Goal: Task Accomplishment & Management: Use online tool/utility

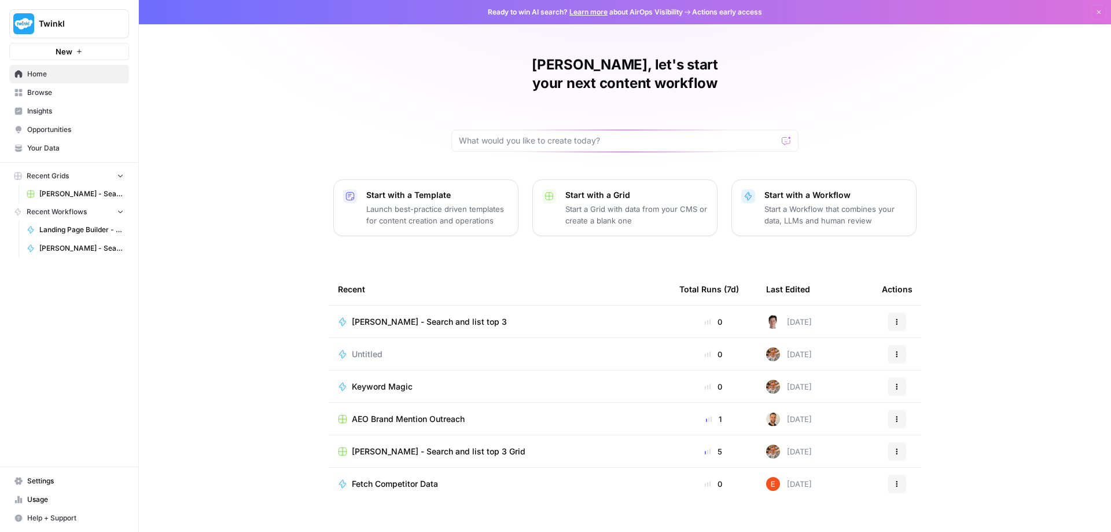
click at [400, 316] on span "[PERSON_NAME] - Search and list top 3" at bounding box center [429, 322] width 155 height 12
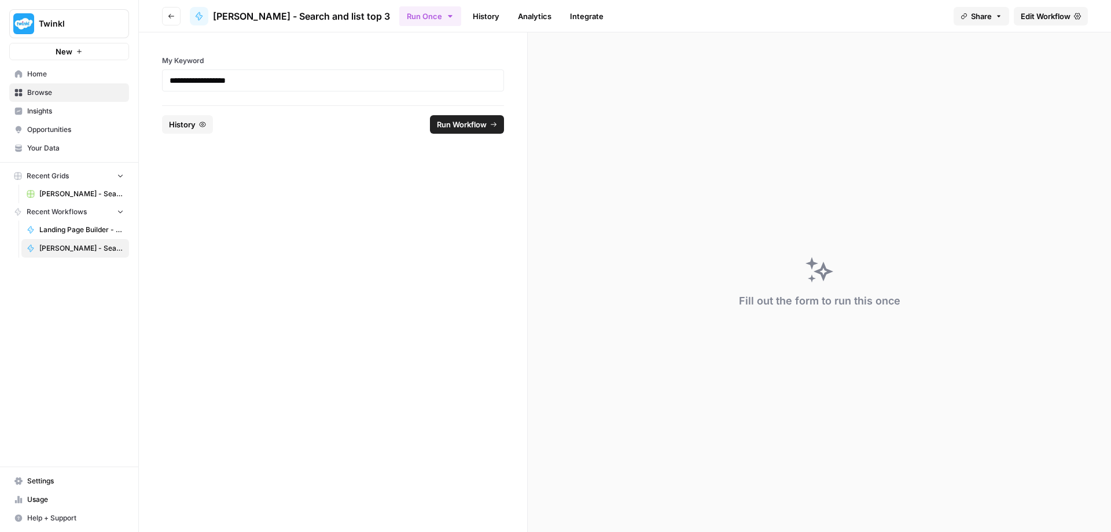
click at [461, 125] on span "Run Workflow" at bounding box center [462, 125] width 50 height 12
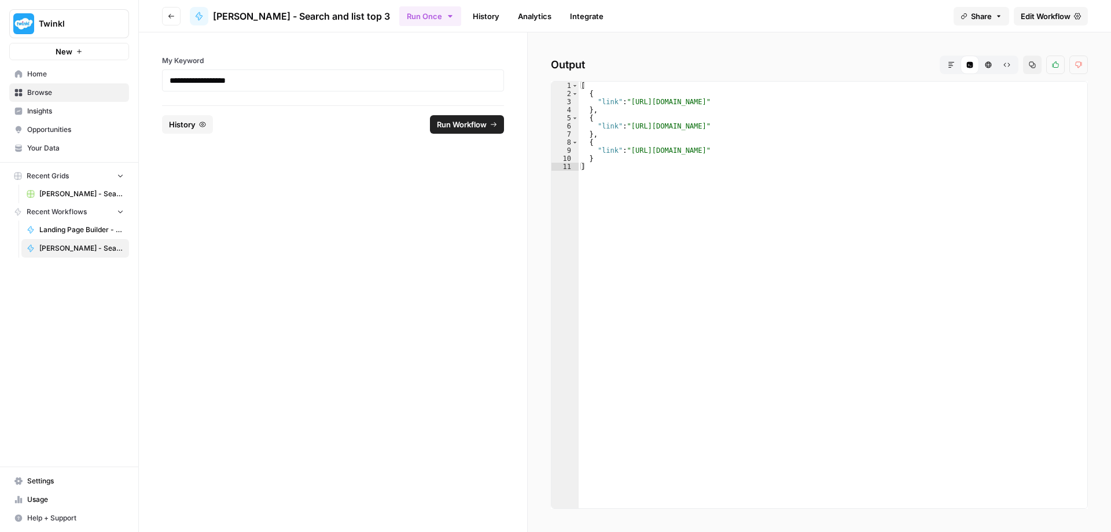
click at [1054, 18] on span "Edit Workflow" at bounding box center [1046, 16] width 50 height 12
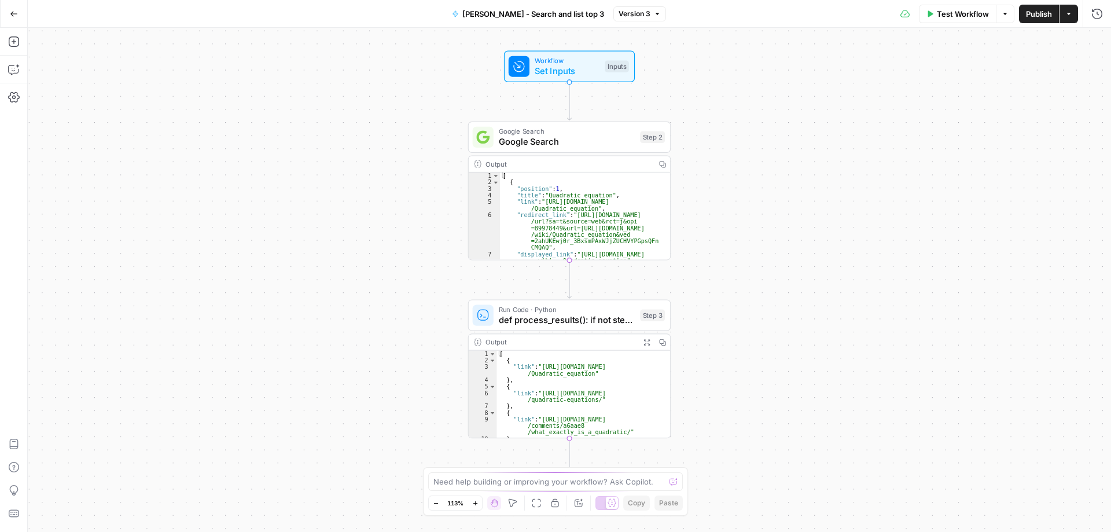
click at [1068, 13] on icon "button" at bounding box center [1068, 14] width 3 height 2
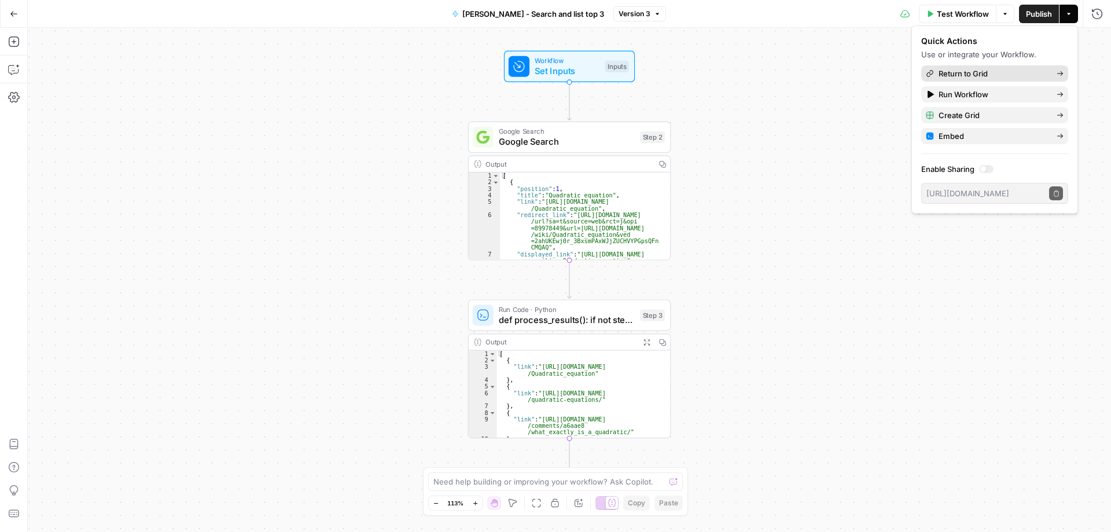
click at [1024, 71] on span "Return to Grid" at bounding box center [993, 74] width 109 height 12
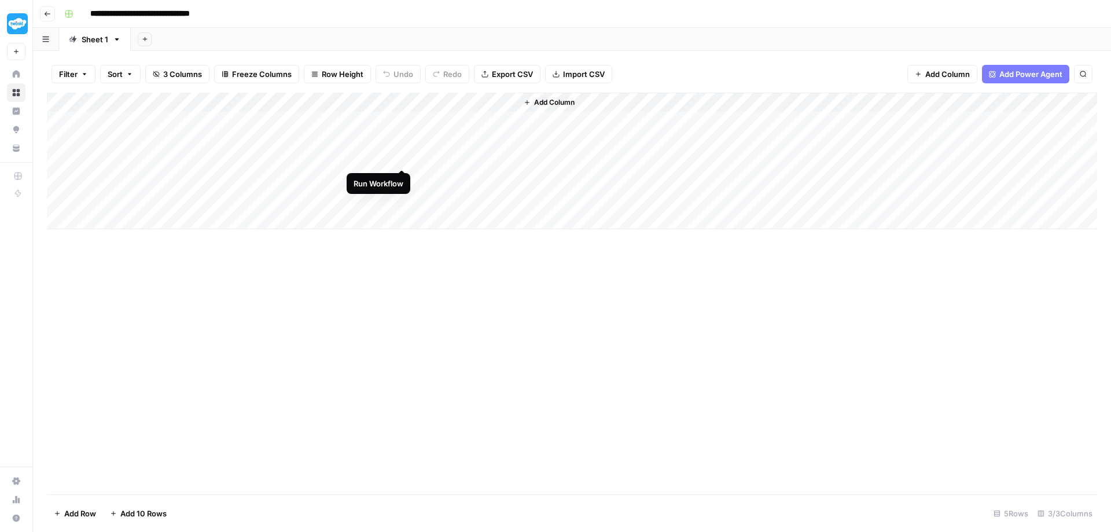
click at [402, 159] on div "Add Column" at bounding box center [572, 161] width 1051 height 137
click at [185, 177] on div "Add Column" at bounding box center [572, 161] width 1051 height 137
click at [61, 180] on div "Add Column" at bounding box center [572, 161] width 1051 height 137
click at [57, 197] on div "Add Column" at bounding box center [572, 161] width 1051 height 137
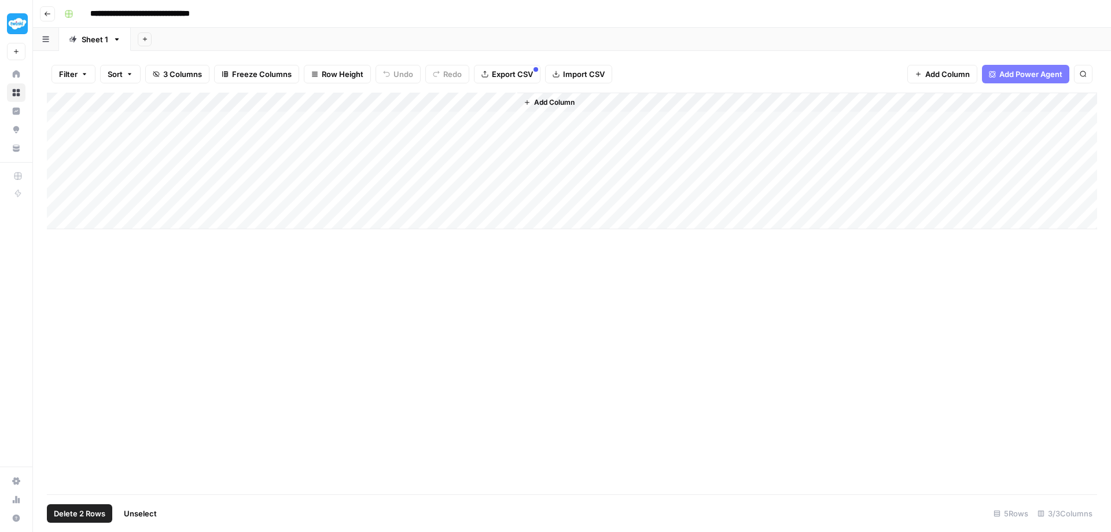
click at [84, 74] on icon "button" at bounding box center [84, 75] width 3 height 2
click at [253, 130] on button "Add Filter" at bounding box center [281, 130] width 431 height 15
click at [205, 134] on div at bounding box center [209, 134] width 9 height 12
click at [147, 164] on span "My Keyword" at bounding box center [140, 163] width 102 height 12
click at [278, 134] on input "text" at bounding box center [317, 134] width 140 height 12
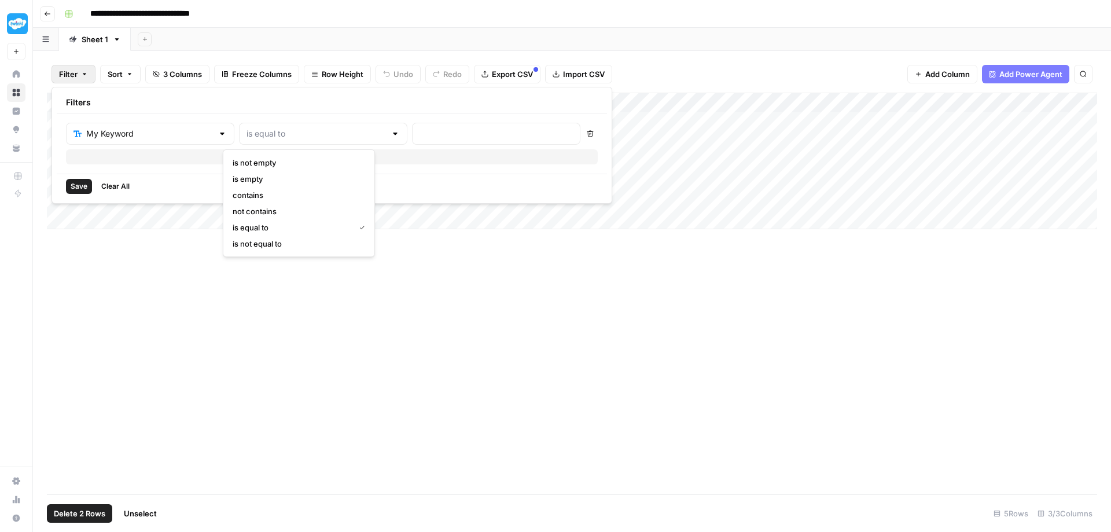
click at [268, 160] on span "is not empty" at bounding box center [297, 163] width 128 height 12
type input "is not empty"
click at [79, 182] on span "Save" at bounding box center [79, 186] width 17 height 10
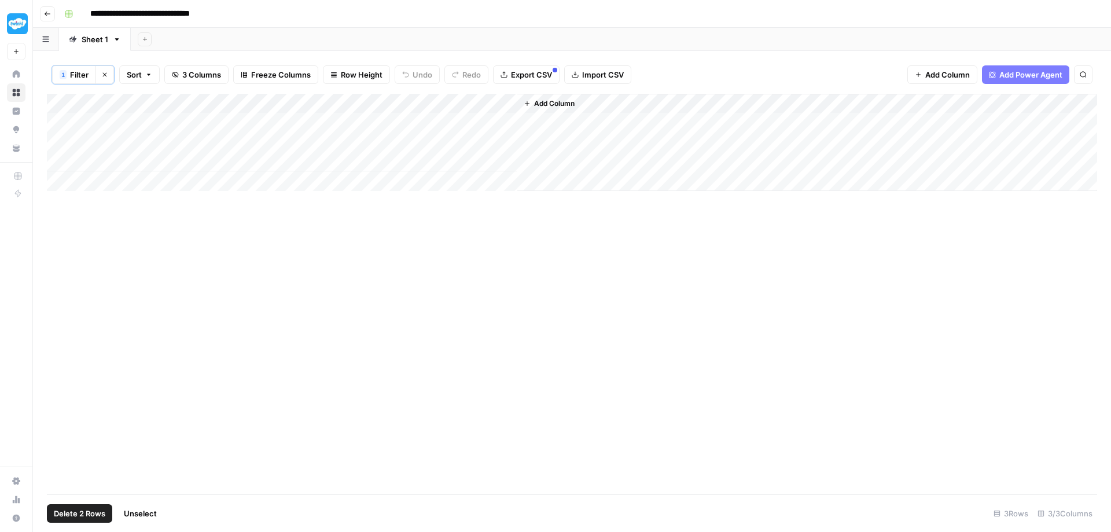
click at [404, 101] on div "Add Column" at bounding box center [572, 142] width 1051 height 97
click at [419, 128] on span "All Rows" at bounding box center [444, 128] width 73 height 12
click at [529, 72] on span "Export CSV" at bounding box center [531, 75] width 41 height 12
click at [60, 122] on div "Add Column" at bounding box center [572, 142] width 1051 height 97
click at [60, 139] on div "Add Column" at bounding box center [572, 142] width 1051 height 97
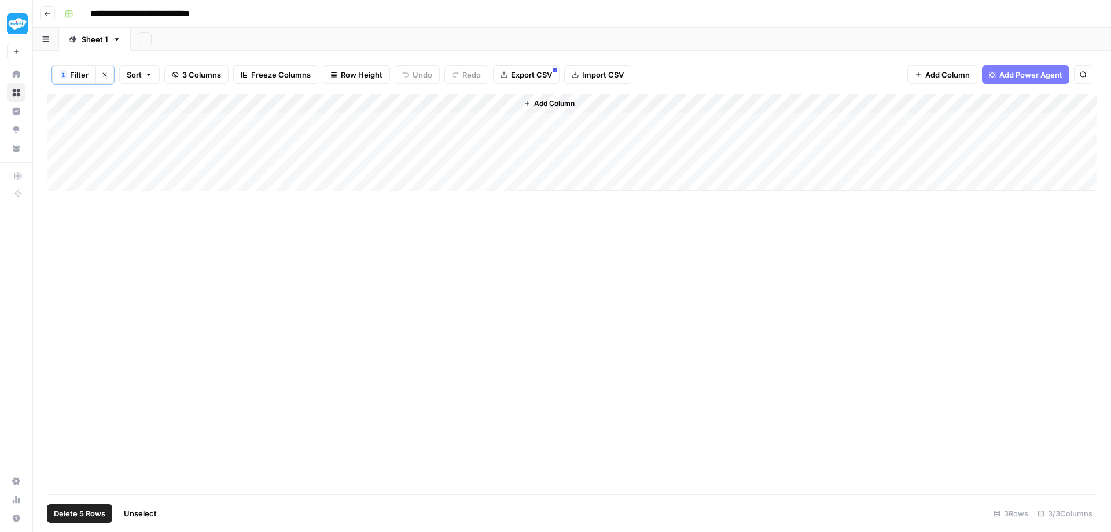
click at [58, 156] on div "Add Column" at bounding box center [572, 142] width 1051 height 97
click at [533, 75] on span "Export CSV" at bounding box center [531, 75] width 41 height 12
click at [150, 263] on div "Add Column" at bounding box center [572, 294] width 1051 height 401
click at [538, 76] on span "Export CSV" at bounding box center [531, 75] width 41 height 12
click at [483, 105] on div "Add Column" at bounding box center [572, 142] width 1051 height 97
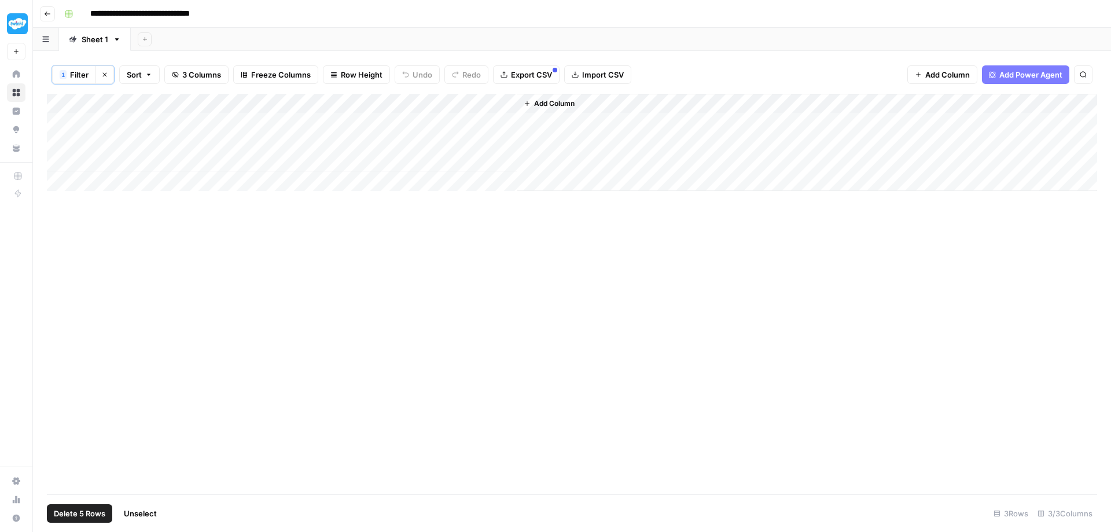
click at [671, 65] on div "1 Filter Clear filters Sort 3 Columns Freeze Columns Row Height Undo Redo Expor…" at bounding box center [572, 75] width 1051 height 38
click at [104, 73] on icon "button" at bounding box center [104, 74] width 7 height 7
click at [58, 179] on div "Add Column" at bounding box center [572, 161] width 1051 height 137
click at [59, 197] on div "Add Column" at bounding box center [572, 161] width 1051 height 137
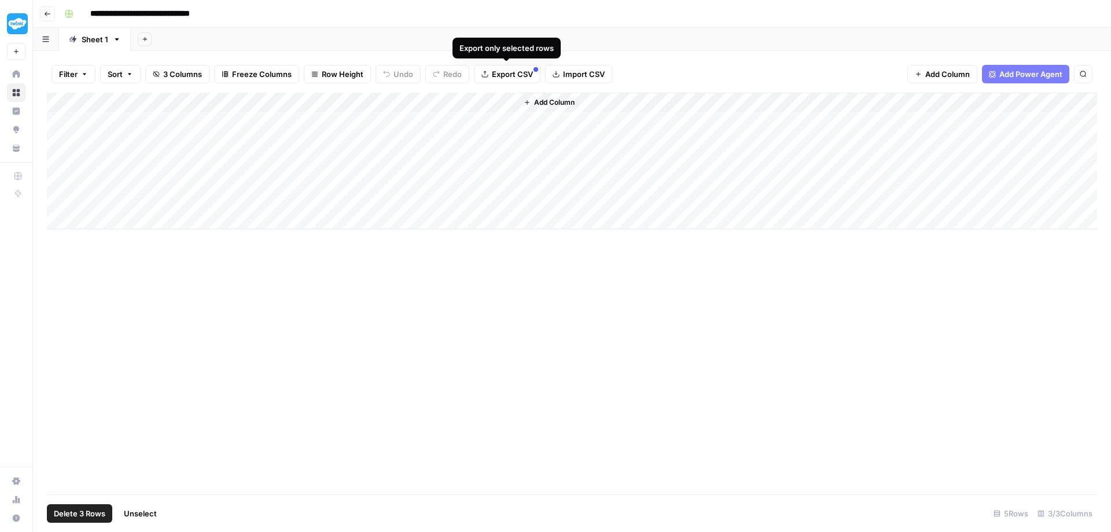
click at [505, 72] on span "Export CSV" at bounding box center [512, 74] width 41 height 12
click at [43, 13] on button "Go back" at bounding box center [47, 13] width 15 height 15
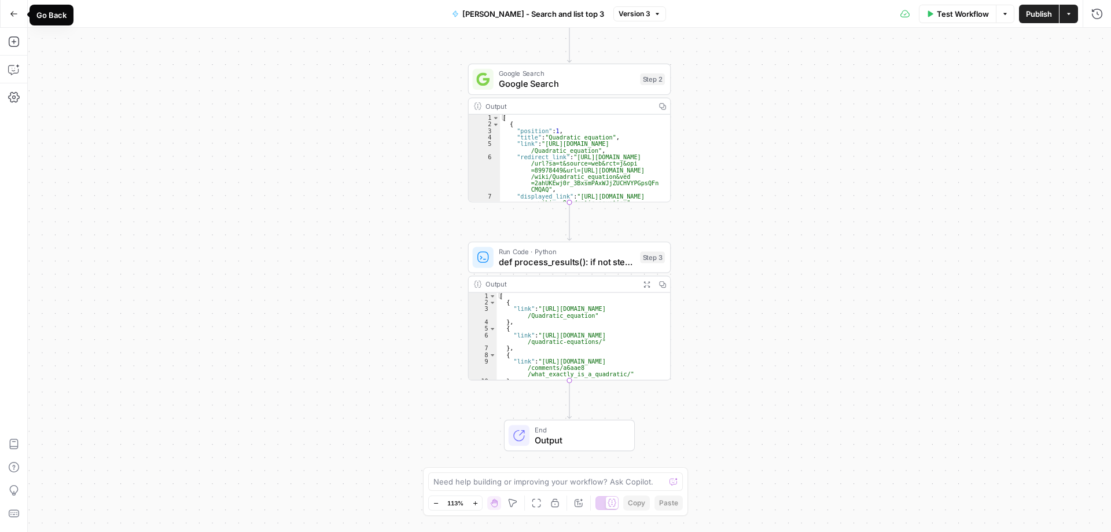
click at [13, 12] on icon "button" at bounding box center [14, 14] width 8 height 8
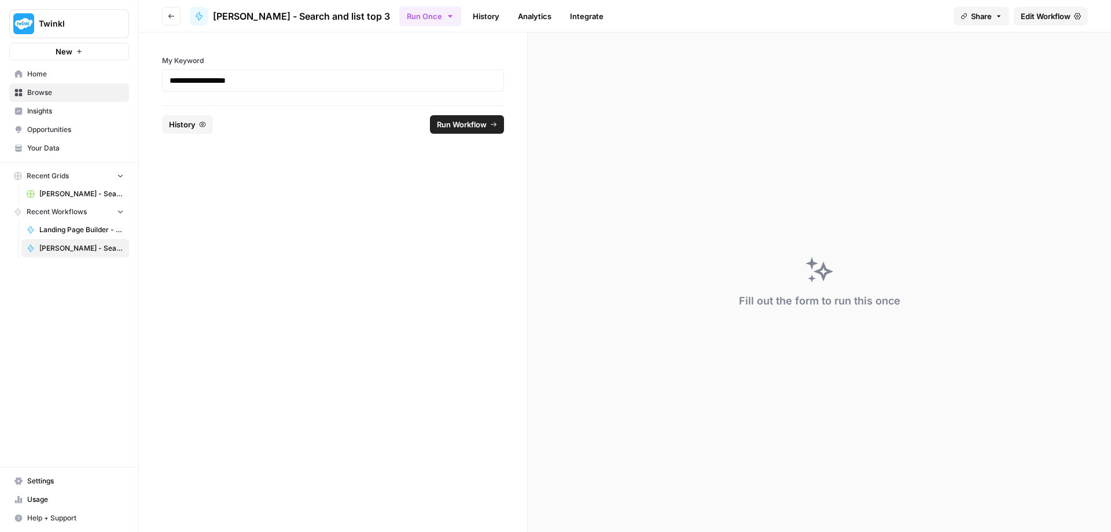
click at [1052, 19] on span "Edit Workflow" at bounding box center [1046, 16] width 50 height 12
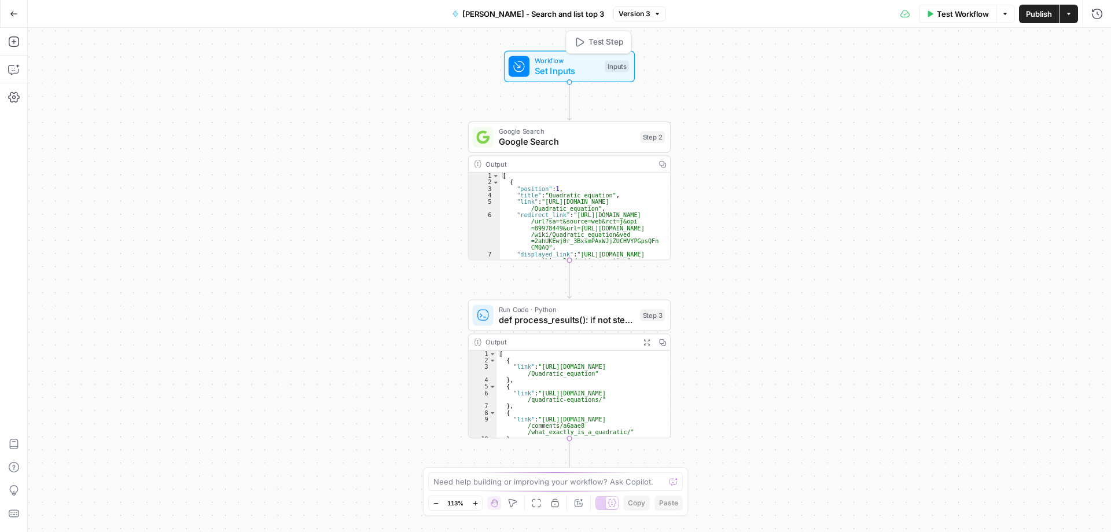
click at [586, 74] on span "Set Inputs" at bounding box center [567, 70] width 65 height 13
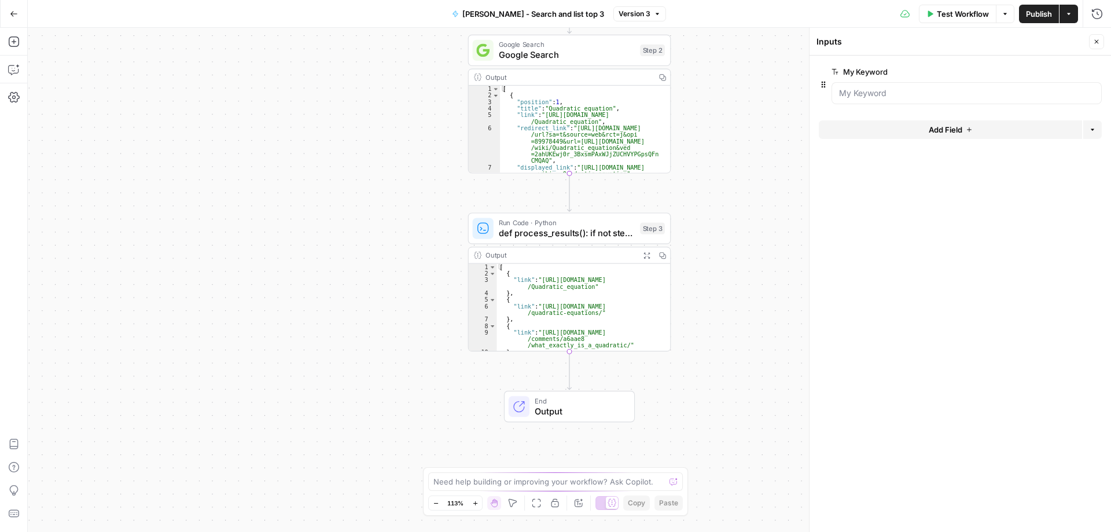
click at [591, 403] on span "End" at bounding box center [579, 400] width 89 height 10
click at [507, 16] on span "[PERSON_NAME] - Search and list top 3" at bounding box center [534, 14] width 142 height 12
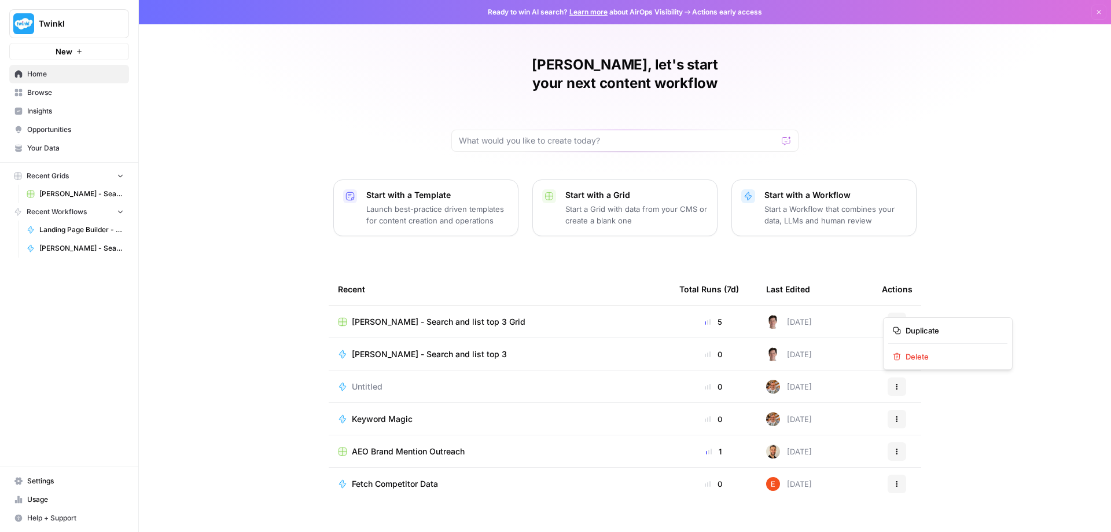
click at [896, 313] on button "Actions" at bounding box center [897, 322] width 19 height 19
click at [946, 272] on div "Kevan, let's start your next content workflow Start with a Template Launch best…" at bounding box center [625, 275] width 973 height 551
click at [29, 496] on span "Usage" at bounding box center [75, 499] width 97 height 10
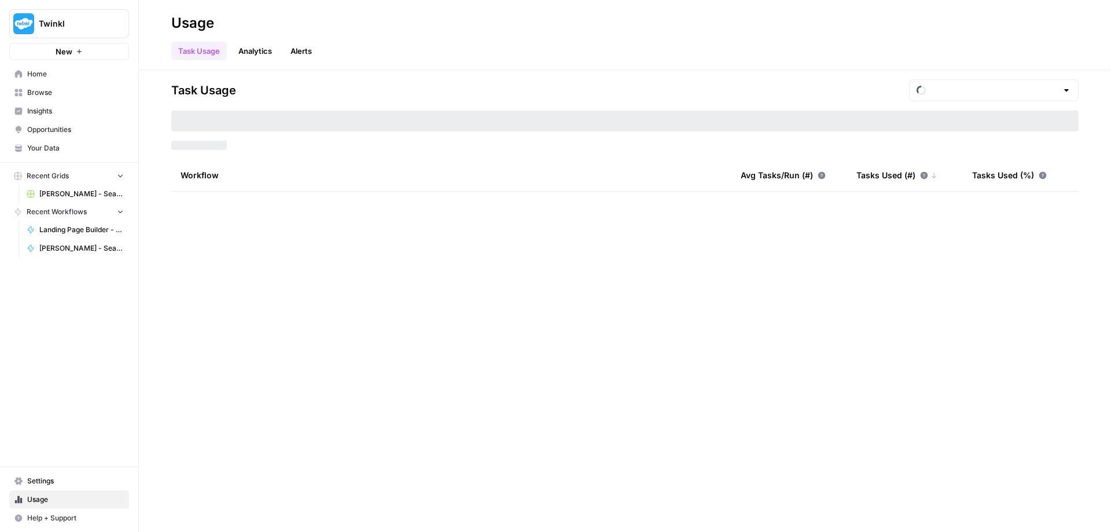
type input "September Tasks"
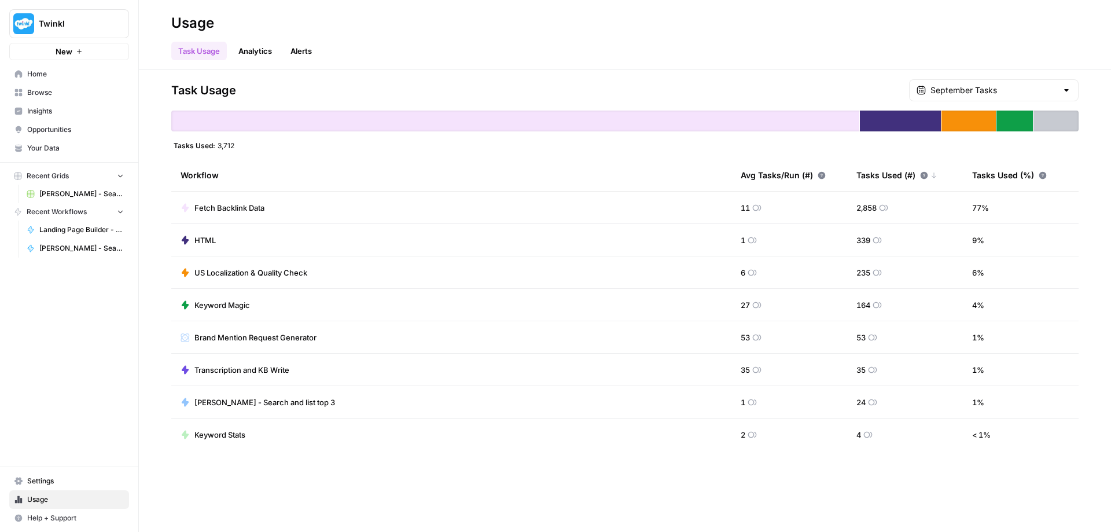
click at [45, 482] on span "Settings" at bounding box center [75, 481] width 97 height 10
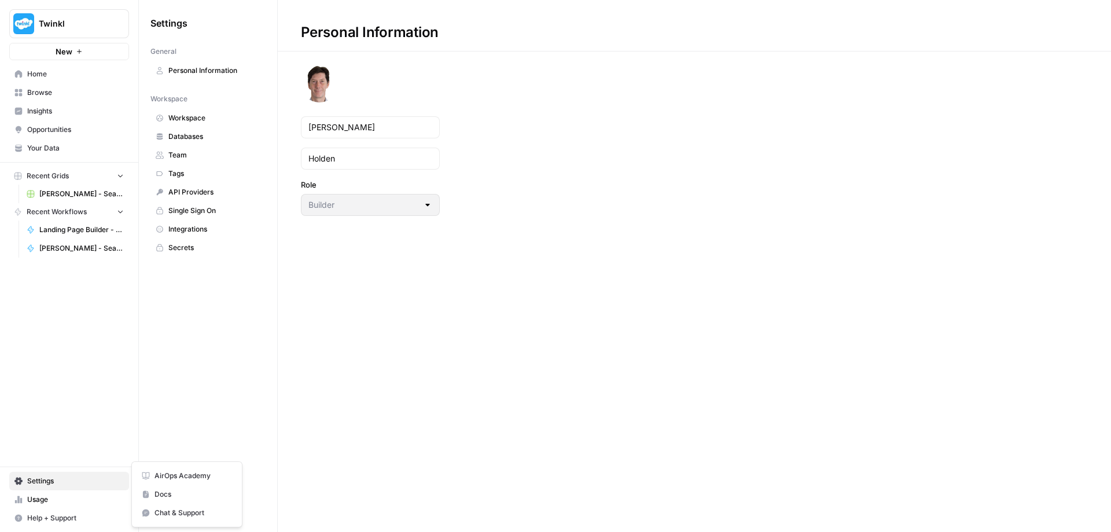
click at [48, 518] on span "Help + Support" at bounding box center [75, 518] width 97 height 10
click at [161, 497] on span "Docs" at bounding box center [194, 494] width 78 height 10
